Goal: Complete application form: Complete application form

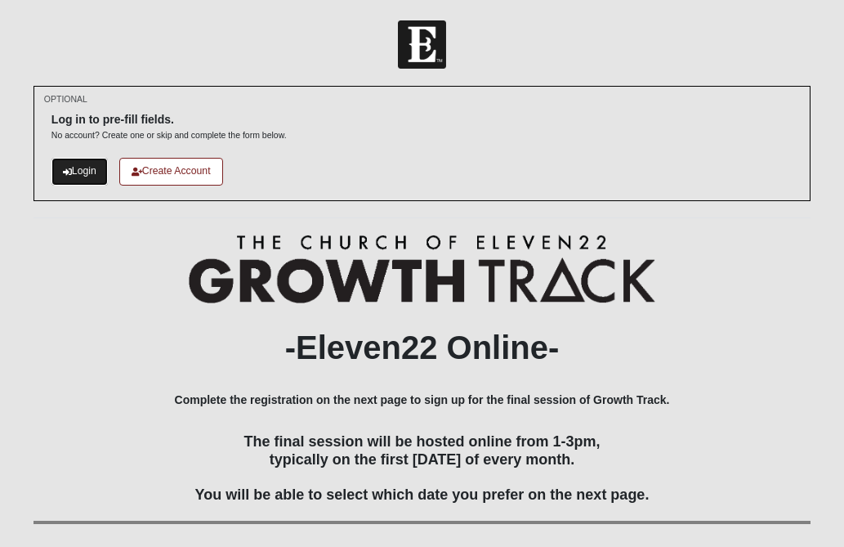
click at [86, 173] on link "Login" at bounding box center [79, 171] width 56 height 27
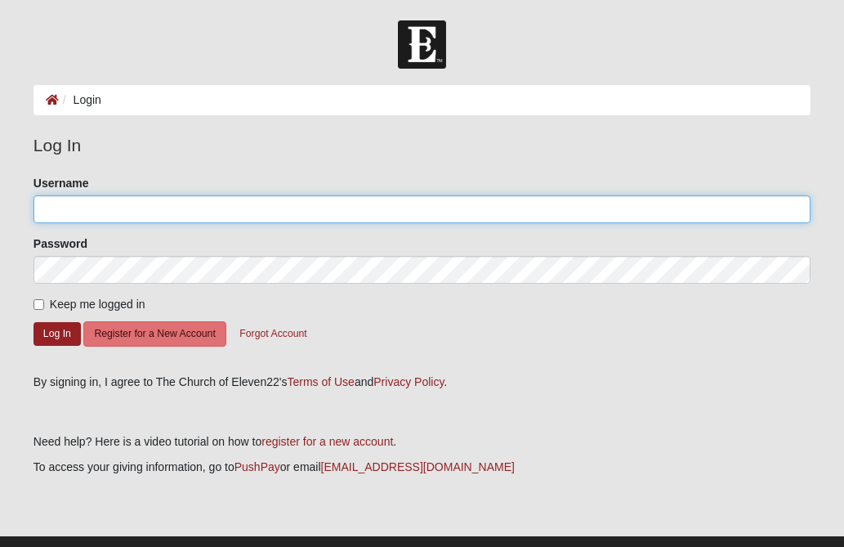
click at [91, 213] on input "Username" at bounding box center [421, 209] width 777 height 28
type input "[EMAIL_ADDRESS][DOMAIN_NAME]"
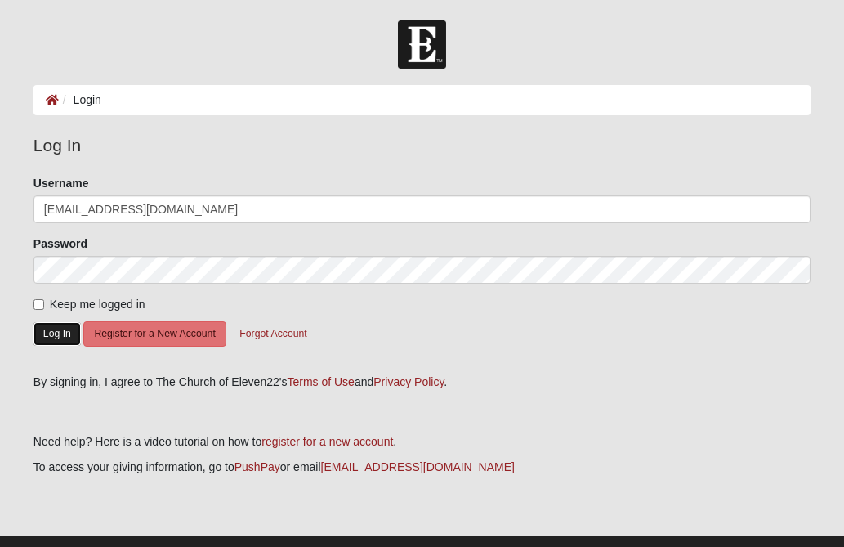
click at [51, 332] on button "Log In" at bounding box center [56, 334] width 47 height 24
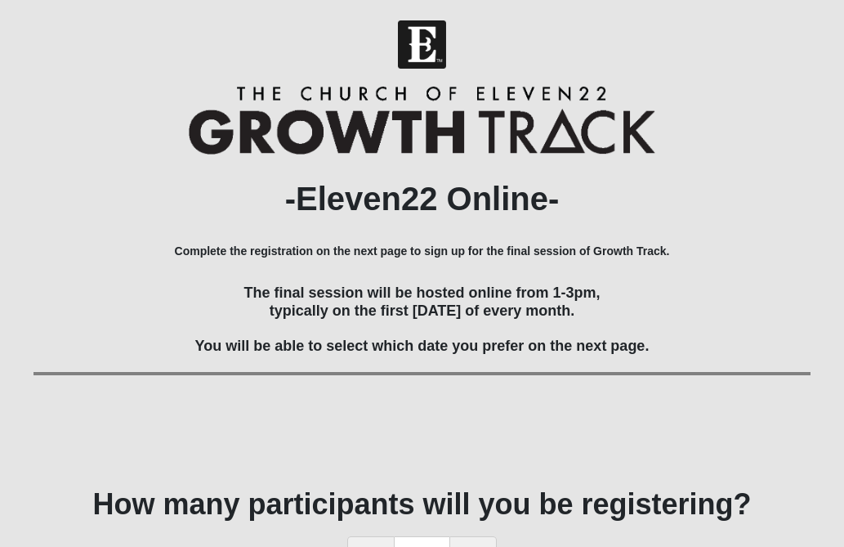
click at [731, 273] on div "-Eleven22 Online- Complete the registration on the next page to sign up for the…" at bounding box center [421, 275] width 777 height 378
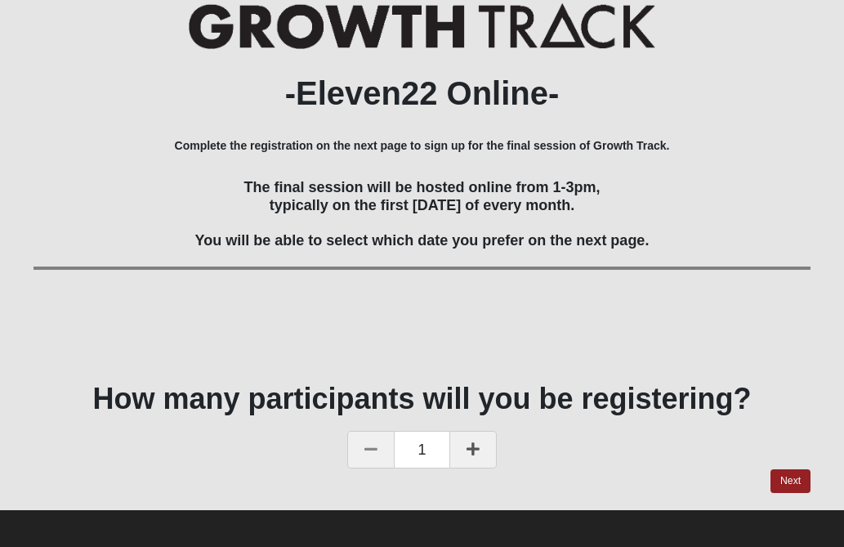
scroll to position [111, 0]
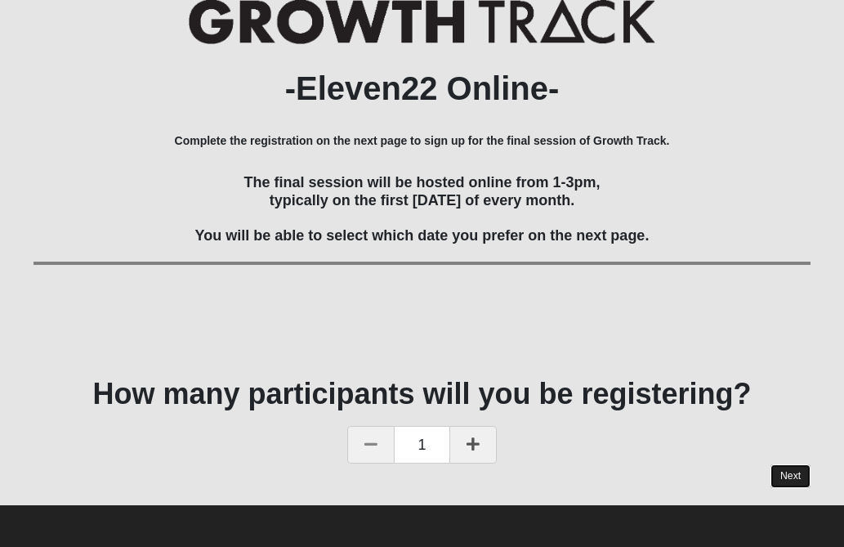
click at [794, 484] on link "Next" at bounding box center [790, 476] width 40 height 24
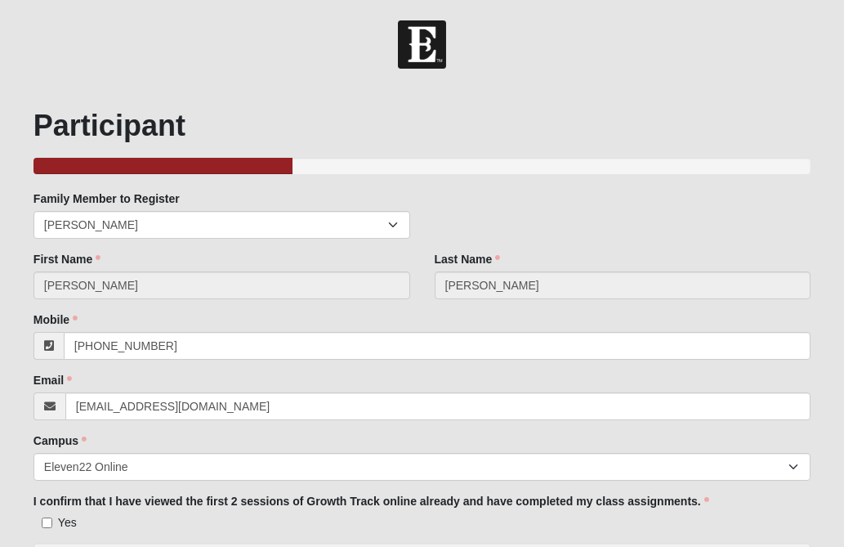
click at [831, 297] on form "Hello [PERSON_NAME] My Account Log Out Online Growth Track 2025 Events Online G…" at bounding box center [422, 408] width 844 height 777
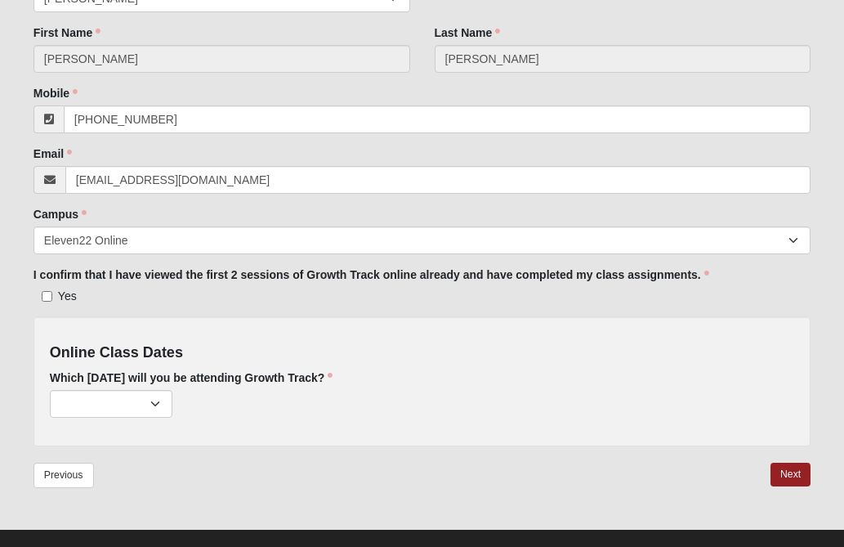
scroll to position [229, 0]
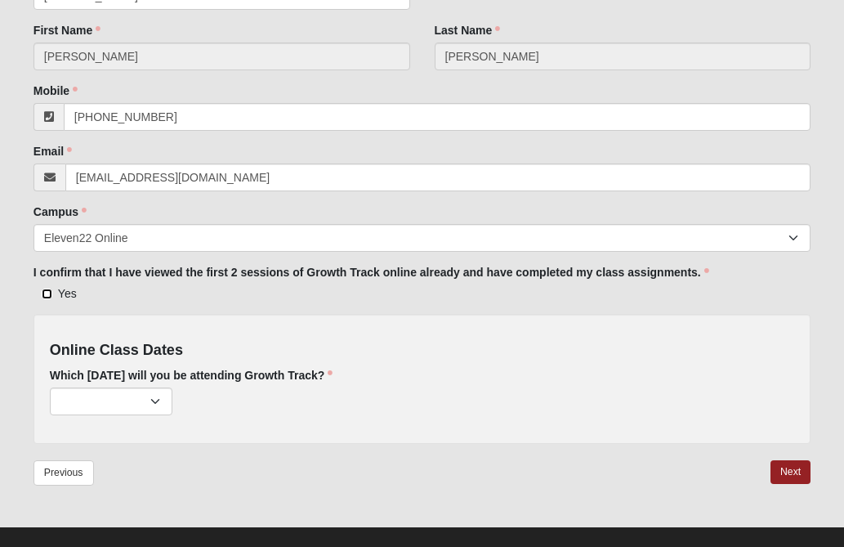
click at [47, 292] on input "Yes" at bounding box center [47, 293] width 11 height 11
checkbox input "true"
click at [156, 401] on select "[DATE] (176 remaining) [DATE] (194 remaining) [DATE] (199 remaining)" at bounding box center [111, 401] width 123 height 28
select select "801"
click at [785, 472] on link "Next" at bounding box center [790, 472] width 40 height 24
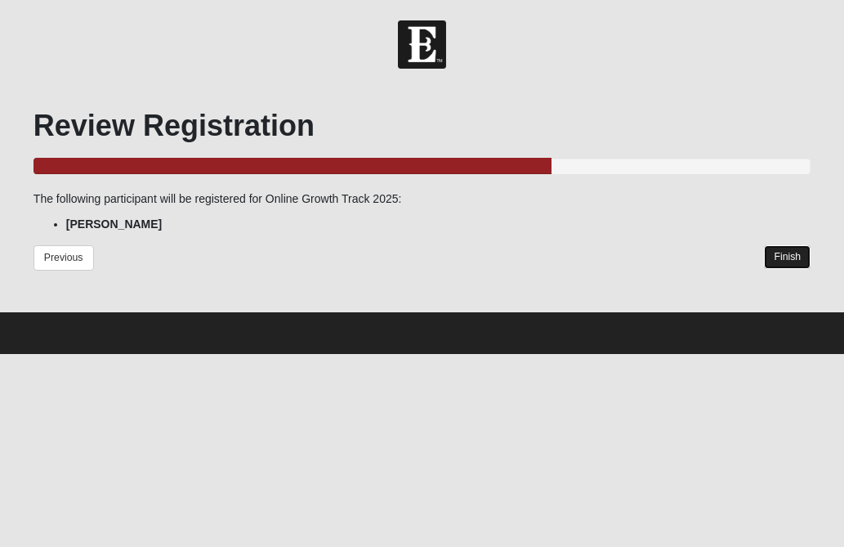
click at [789, 257] on link "Finish" at bounding box center [787, 257] width 47 height 24
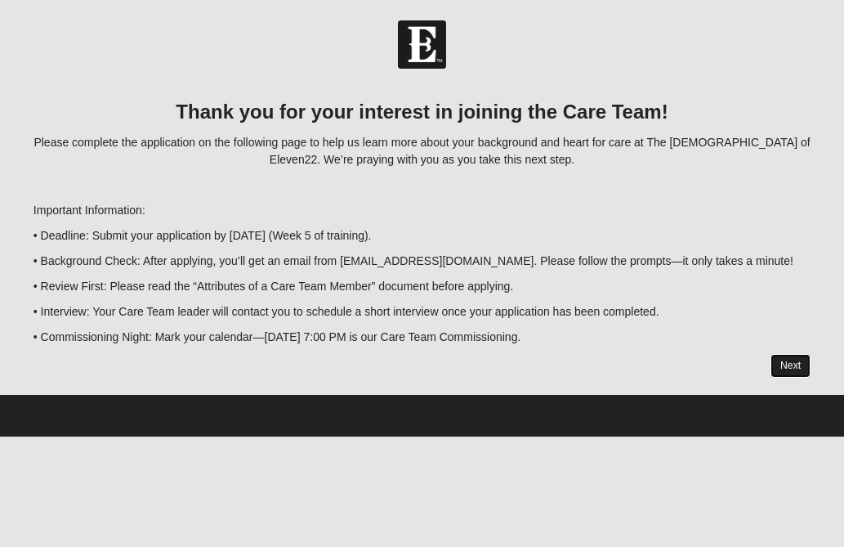
click at [792, 366] on link "Next" at bounding box center [790, 366] width 40 height 24
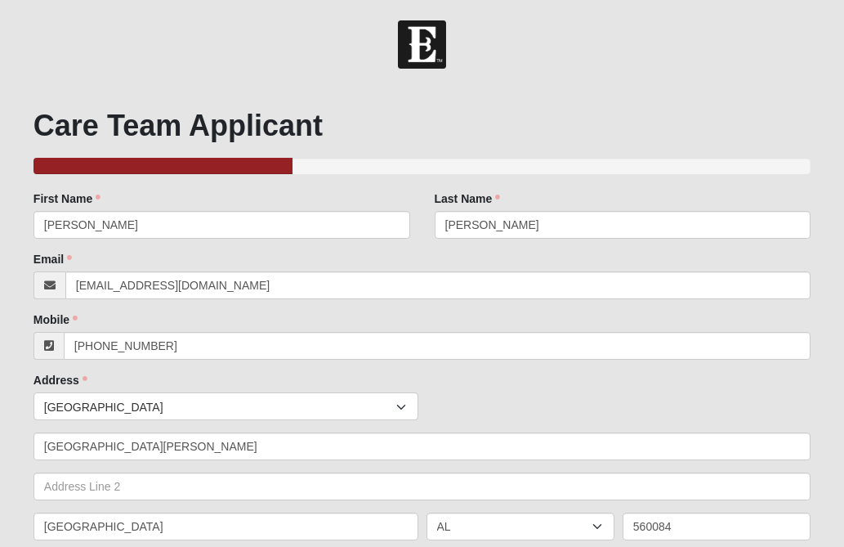
click at [514, 116] on h1 "Care Team Applicant" at bounding box center [421, 125] width 777 height 35
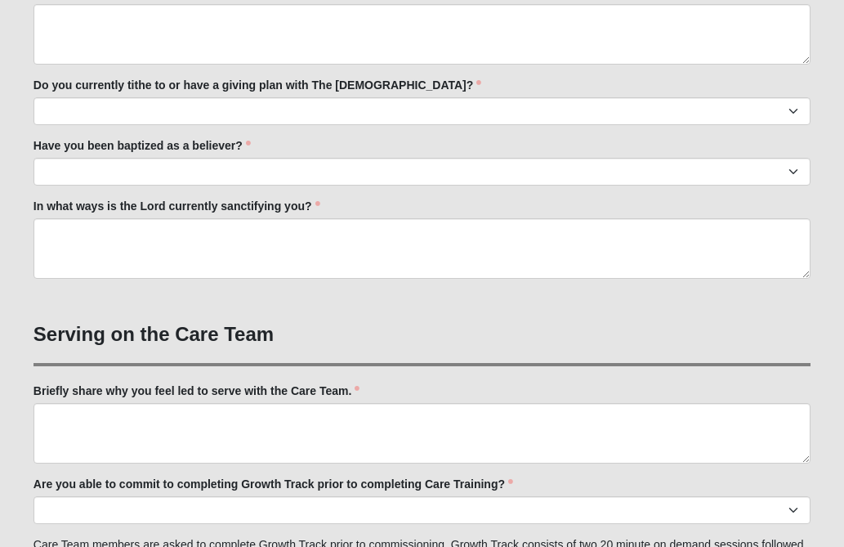
scroll to position [1013, 0]
